Goal: Check status: Check status

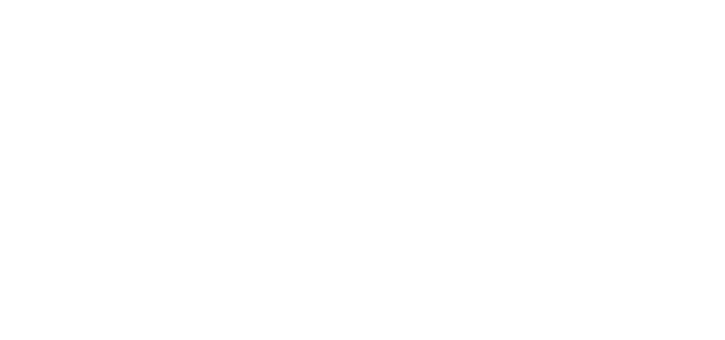
select select
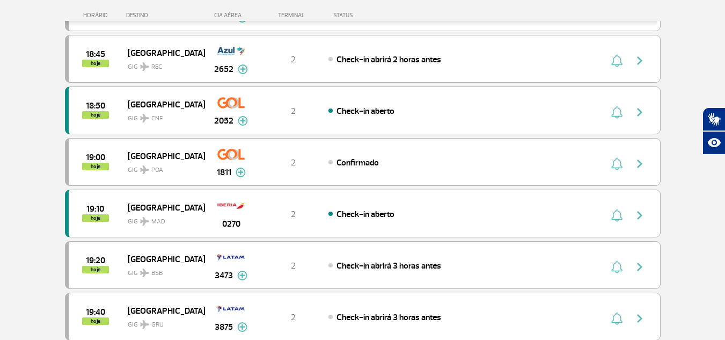
scroll to position [1115, 0]
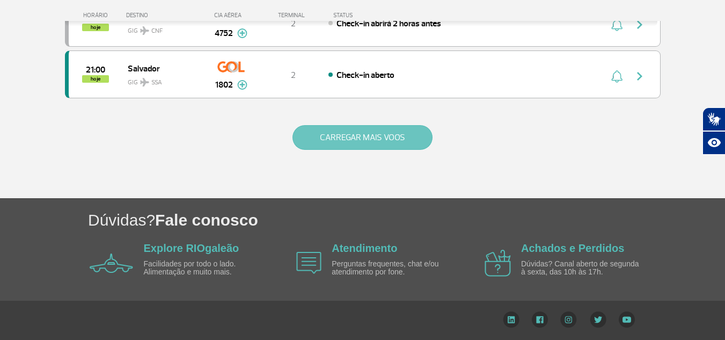
click at [385, 140] on button "CARREGAR MAIS VOOS" at bounding box center [363, 137] width 140 height 25
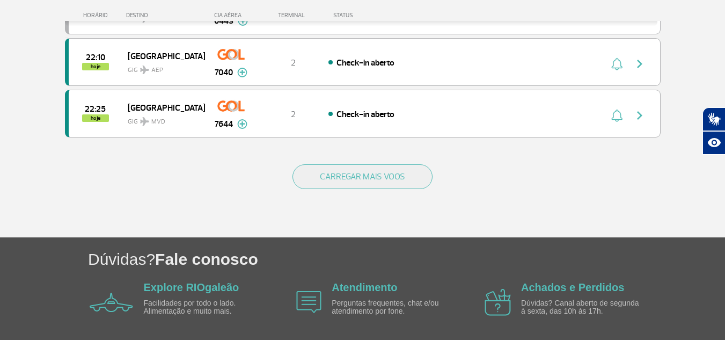
scroll to position [2110, 0]
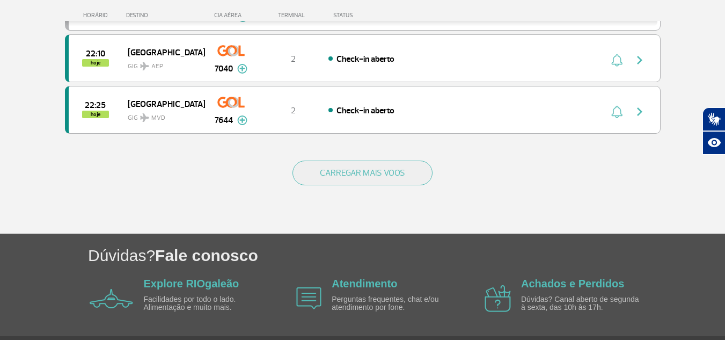
click at [373, 158] on div "CARREGAR MAIS VOOS" at bounding box center [363, 190] width 596 height 86
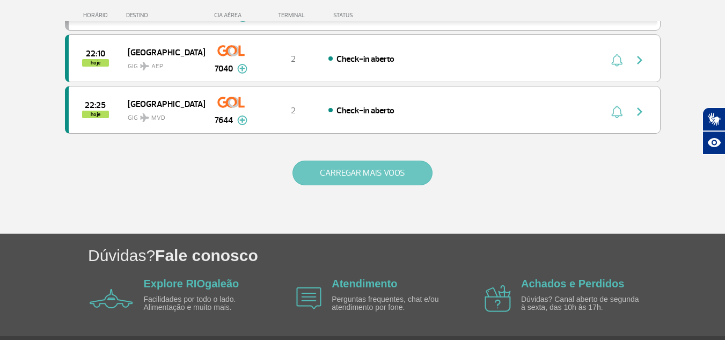
click at [374, 169] on button "CARREGAR MAIS VOOS" at bounding box center [363, 173] width 140 height 25
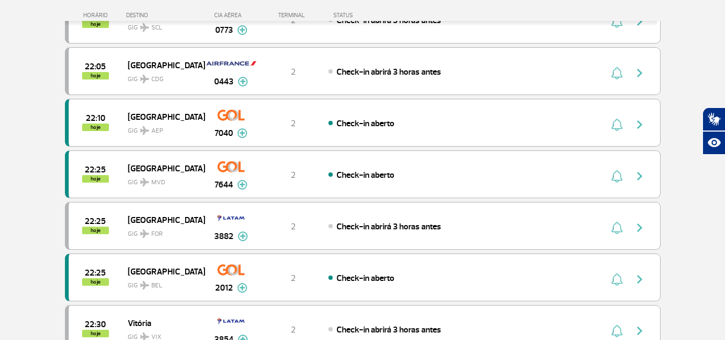
scroll to position [0, 0]
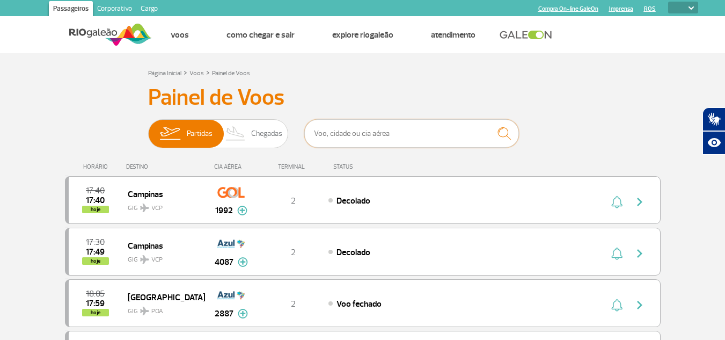
click at [372, 135] on input "text" at bounding box center [411, 133] width 215 height 28
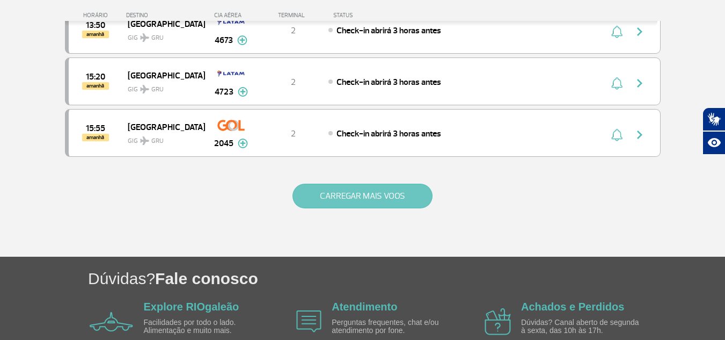
scroll to position [805, 0]
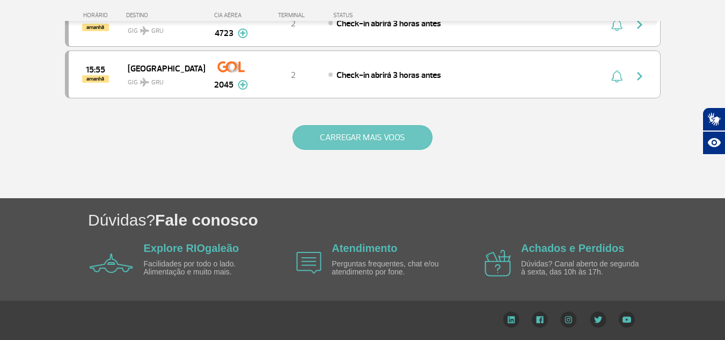
type input "gru"
click at [356, 137] on button "CARREGAR MAIS VOOS" at bounding box center [363, 137] width 140 height 25
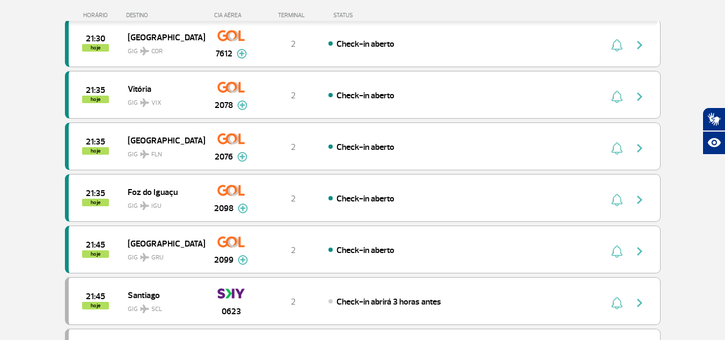
scroll to position [4207, 0]
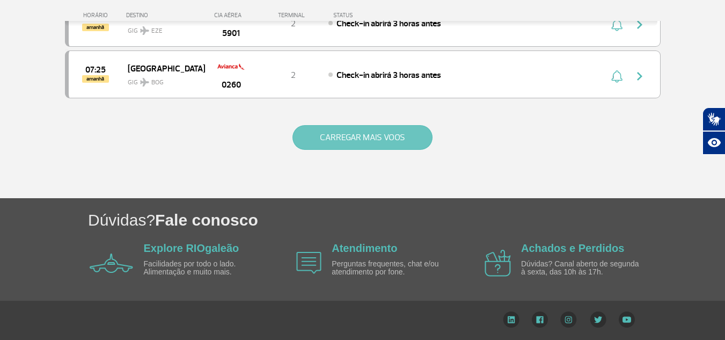
click at [376, 130] on button "CARREGAR MAIS VOOS" at bounding box center [363, 137] width 140 height 25
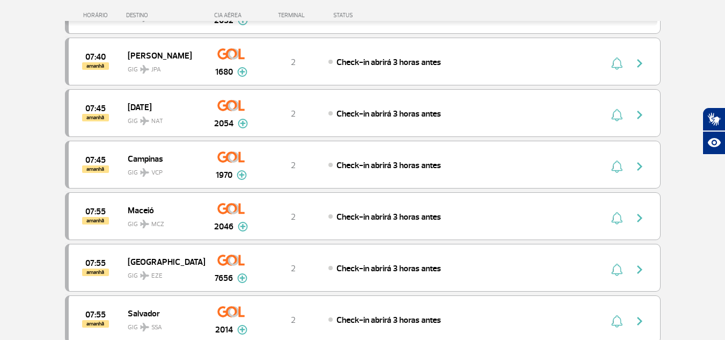
scroll to position [832, 0]
